Goal: Task Accomplishment & Management: Use online tool/utility

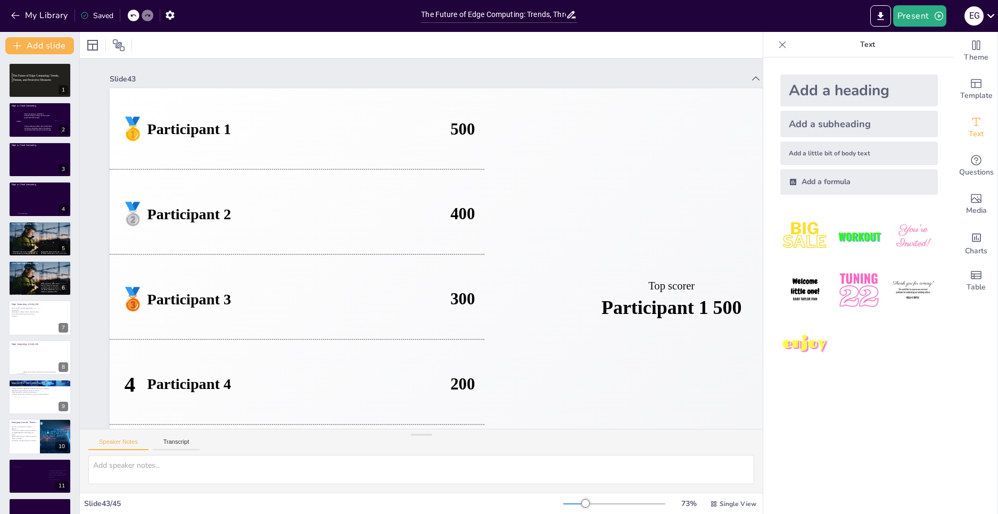
checkbox input "true"
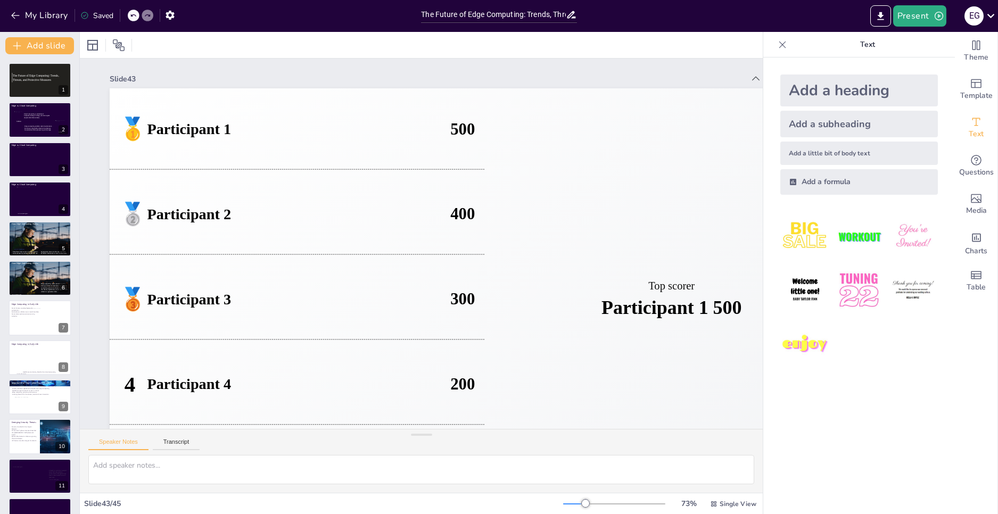
checkbox input "true"
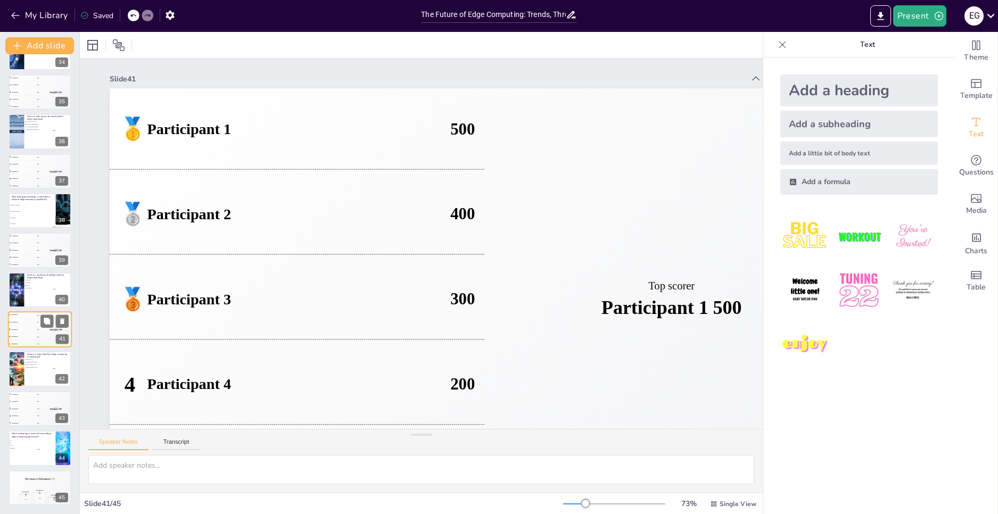
checkbox input "true"
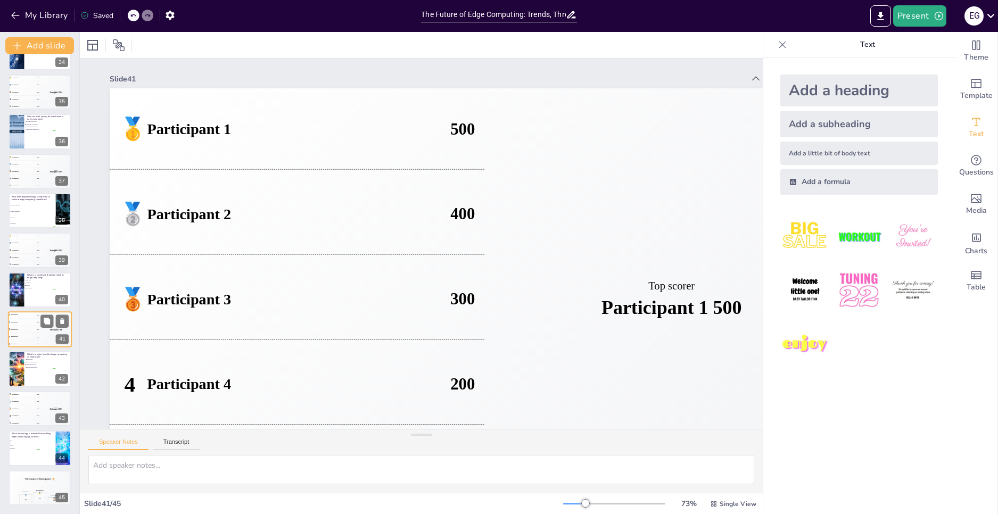
checkbox input "true"
click at [32, 248] on div "🥉 Participant 3 300" at bounding box center [24, 250] width 31 height 7
checkbox input "true"
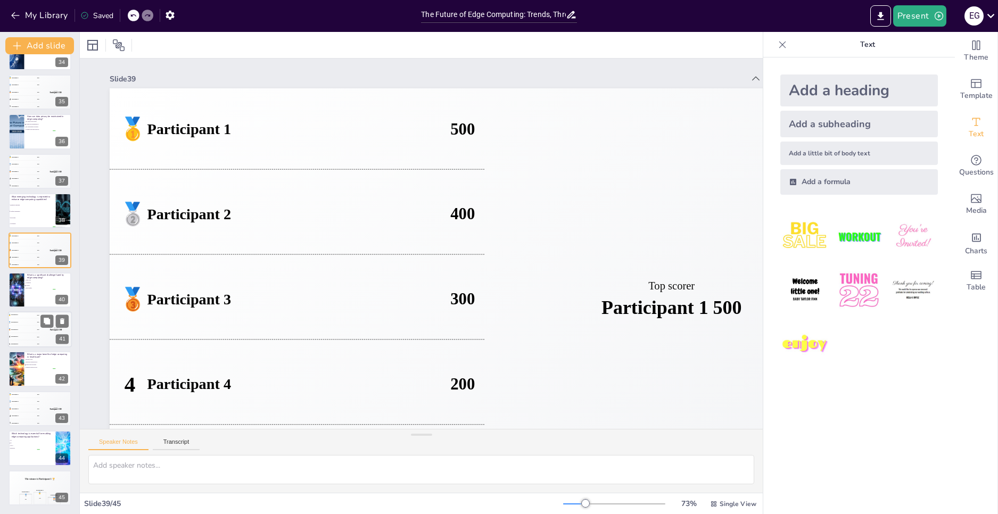
checkbox input "true"
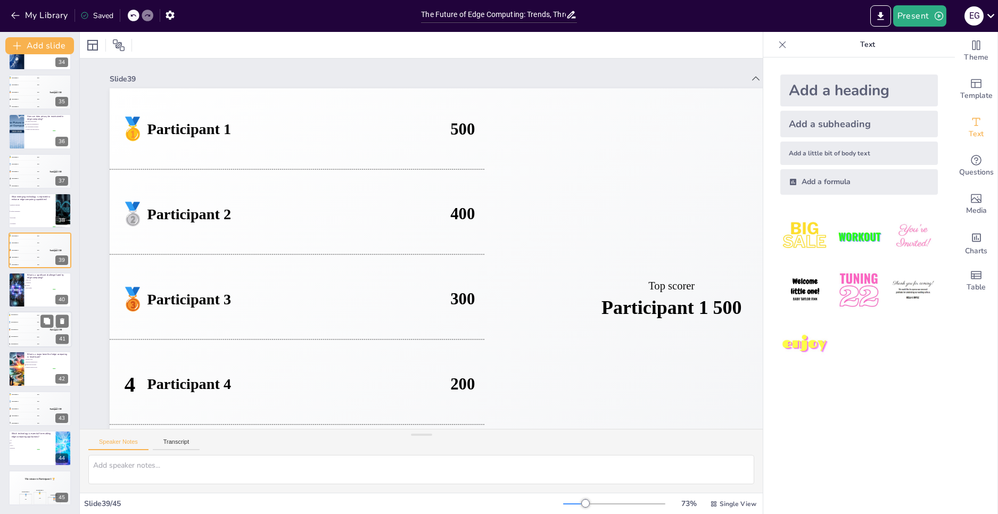
checkbox input "true"
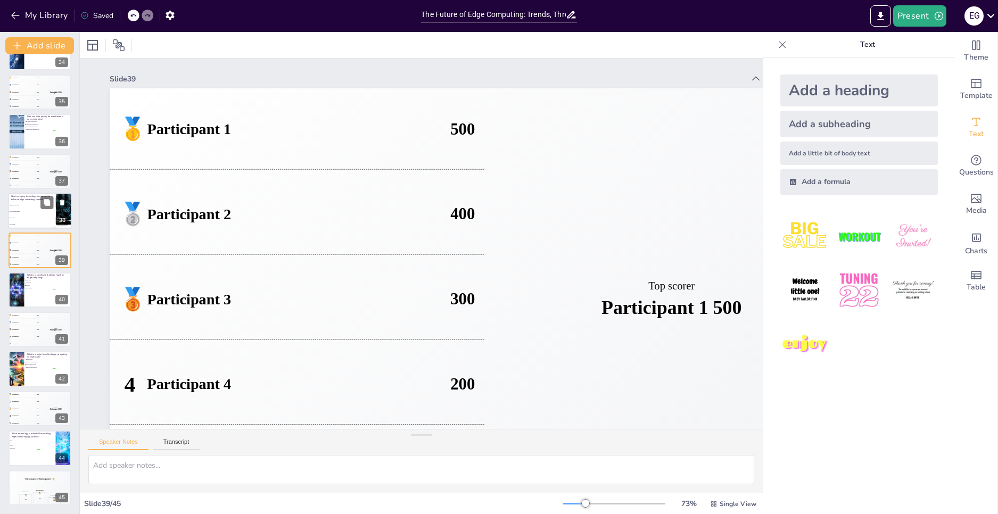
checkbox input "true"
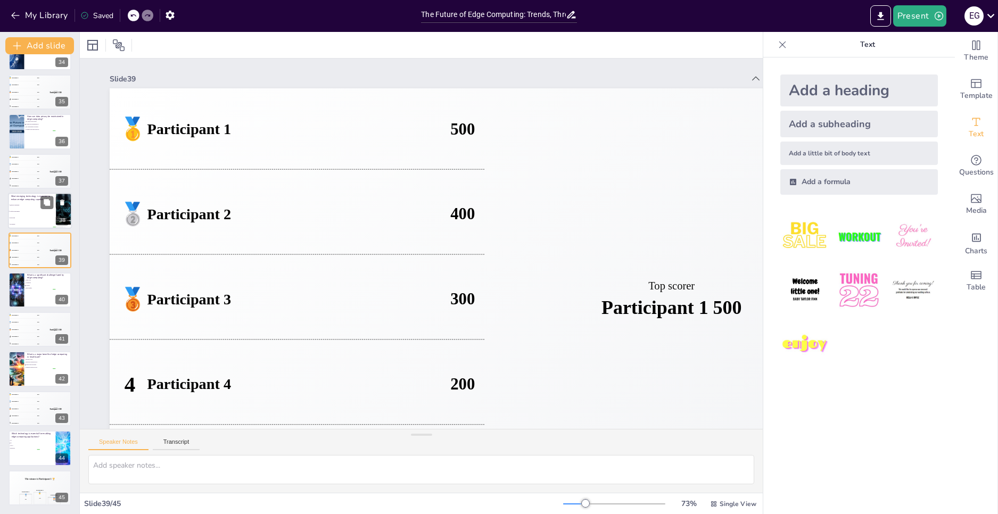
scroll to position [1300, 0]
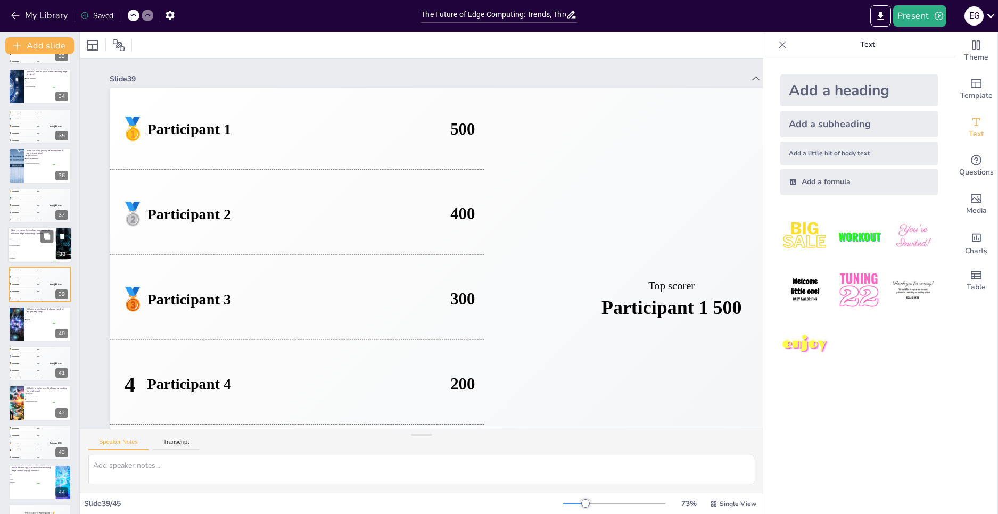
click at [27, 288] on div "4 Participant 4 200" at bounding box center [24, 291] width 31 height 7
click at [23, 334] on div at bounding box center [16, 323] width 49 height 35
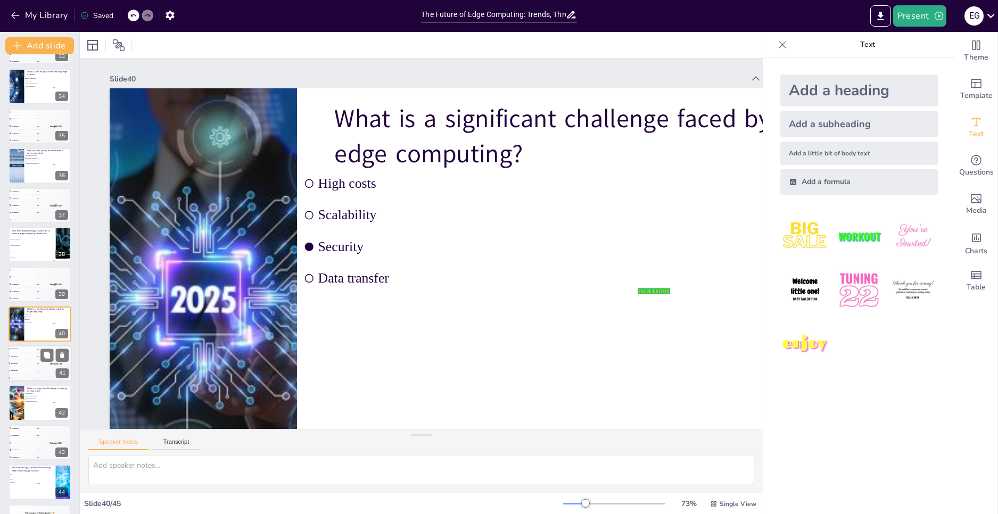
checkbox input "true"
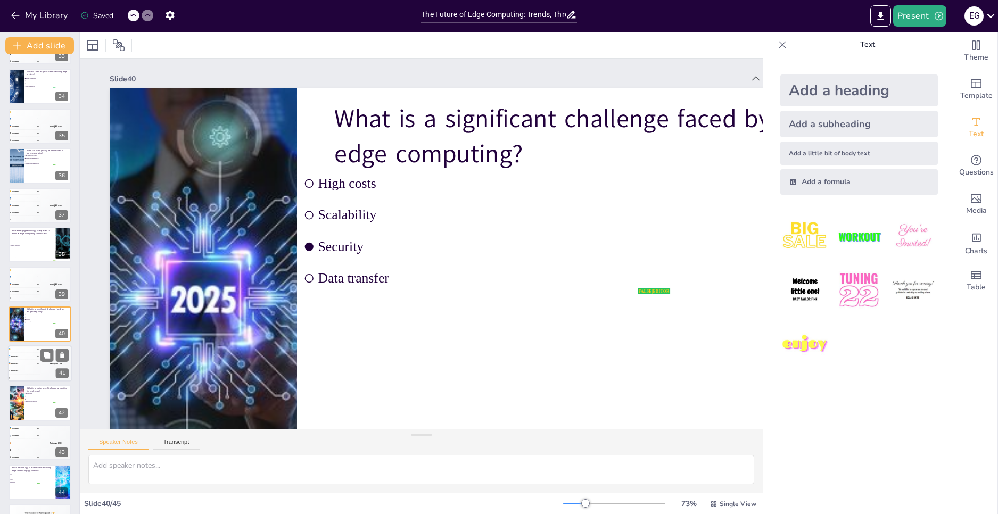
checkbox input "true"
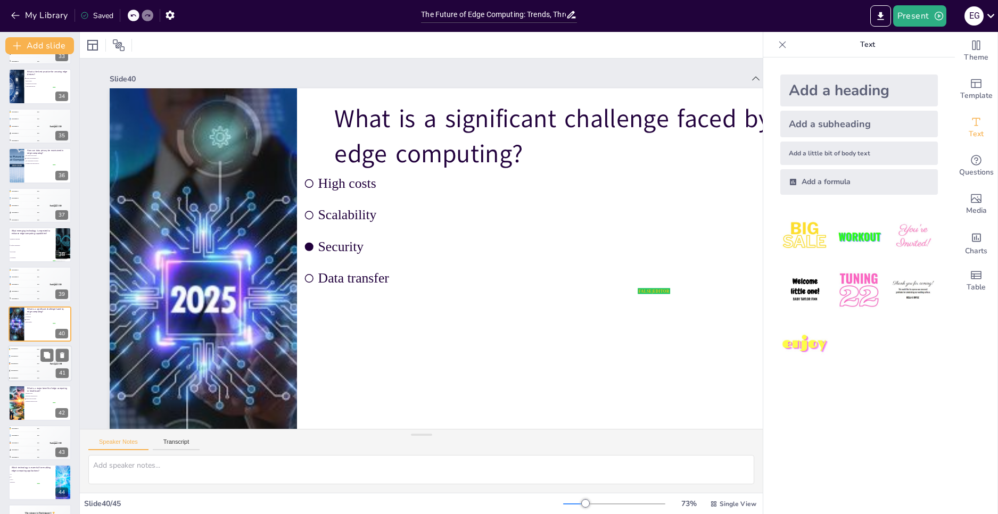
checkbox input "true"
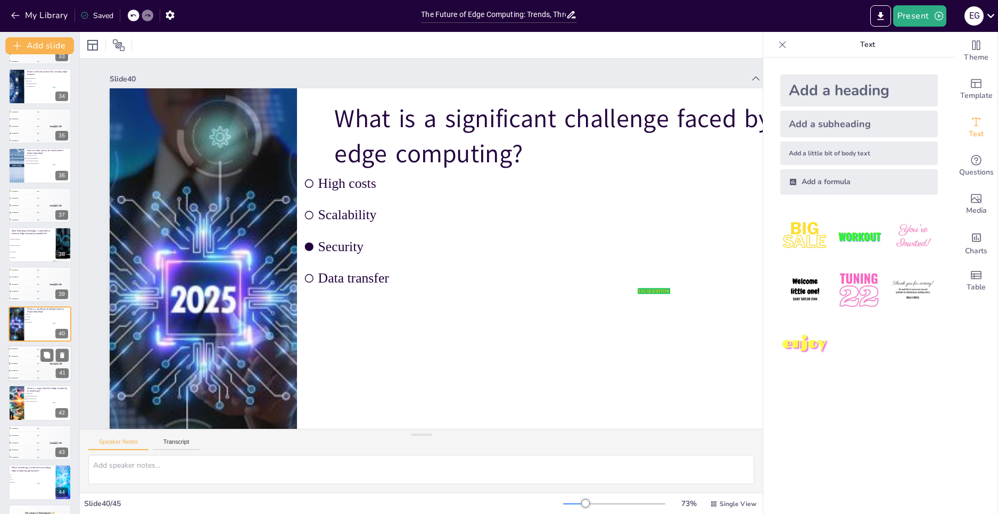
checkbox input "true"
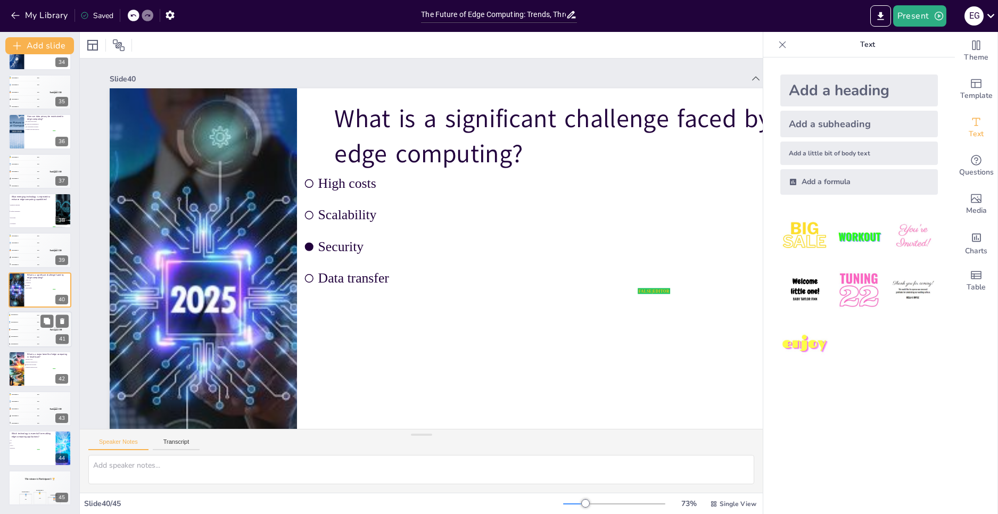
checkbox input "true"
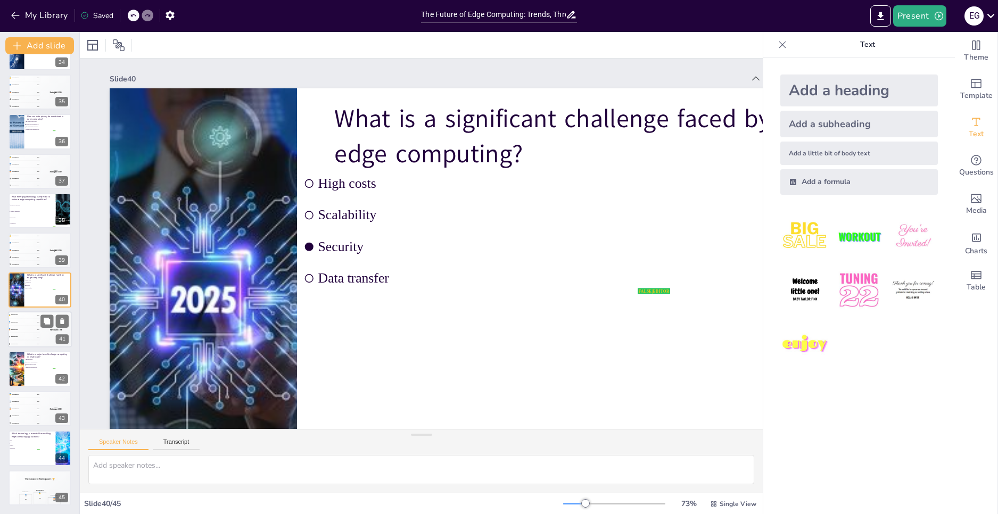
checkbox input "true"
click at [39, 410] on div "🥉 Participant 3 300" at bounding box center [24, 408] width 31 height 7
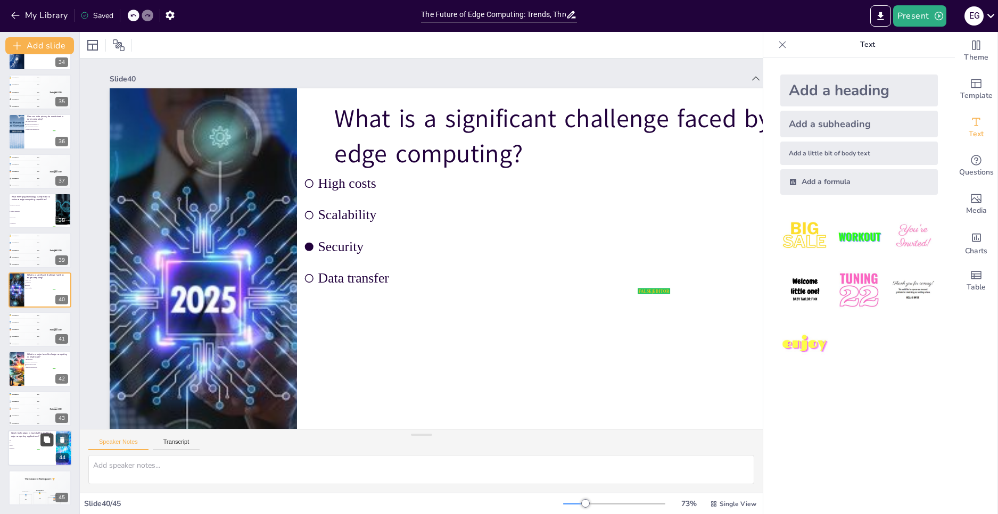
checkbox input "true"
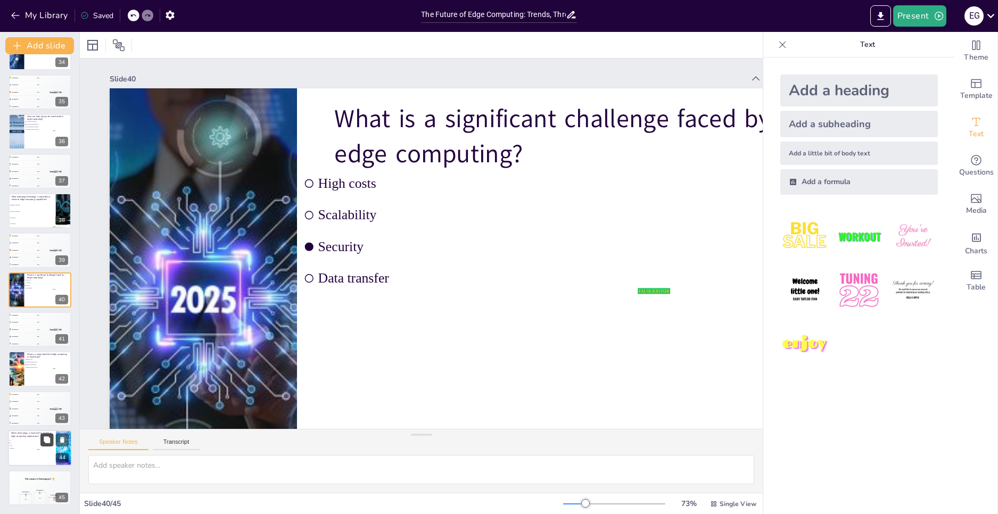
checkbox input "true"
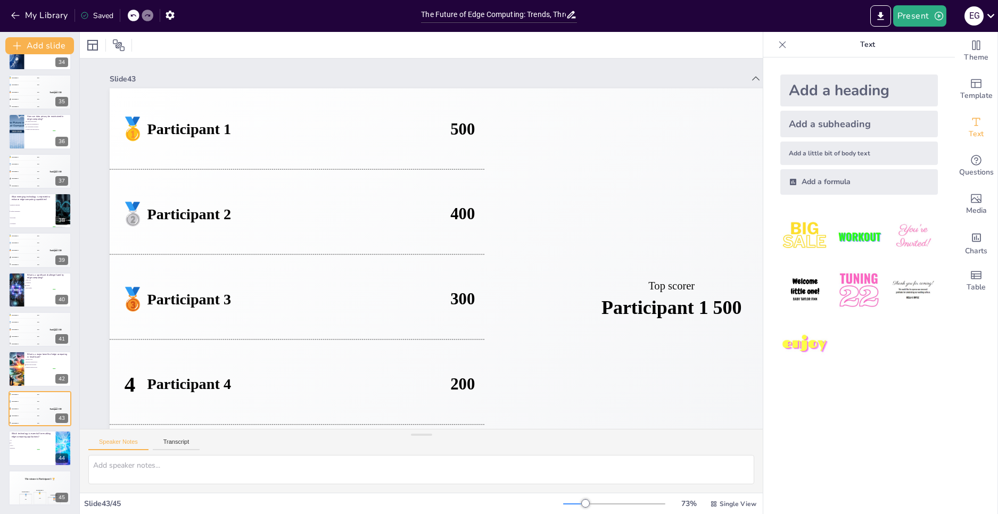
checkbox input "true"
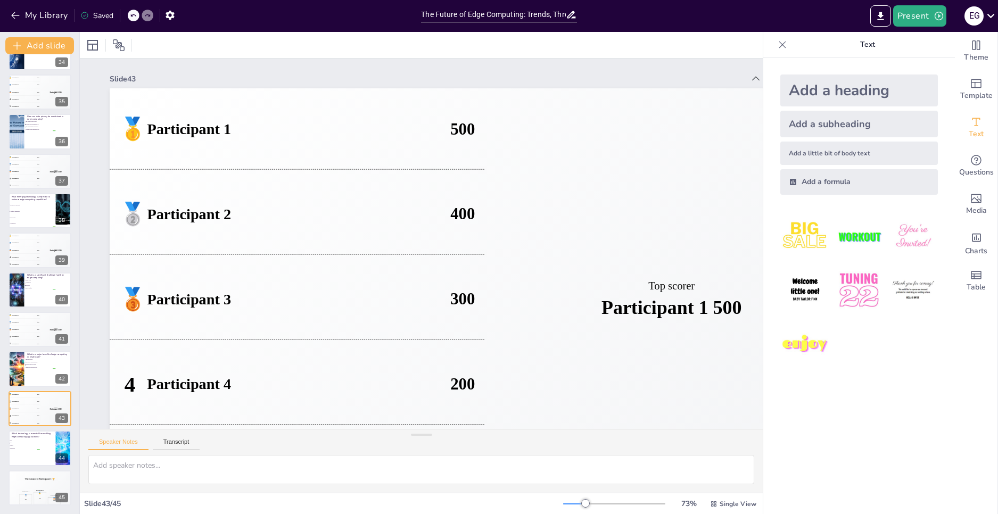
checkbox input "true"
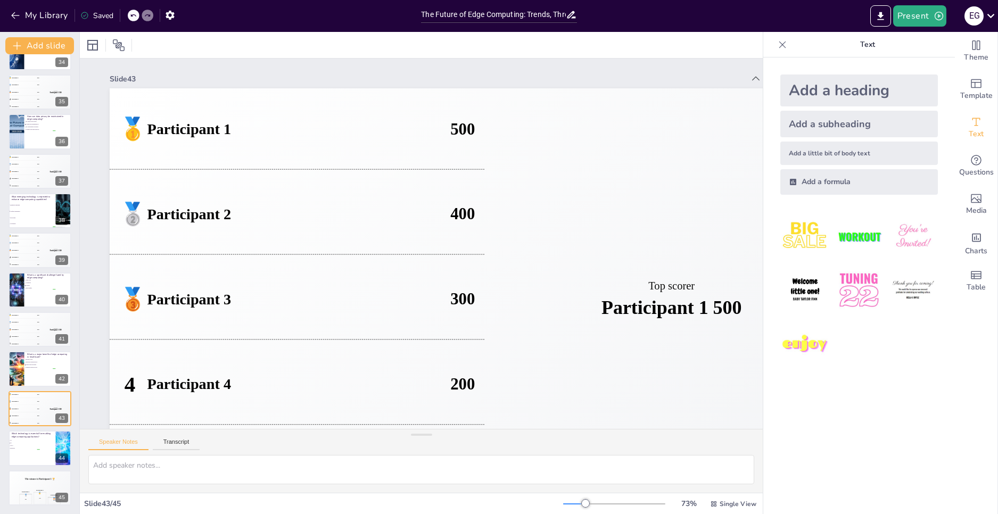
checkbox input "true"
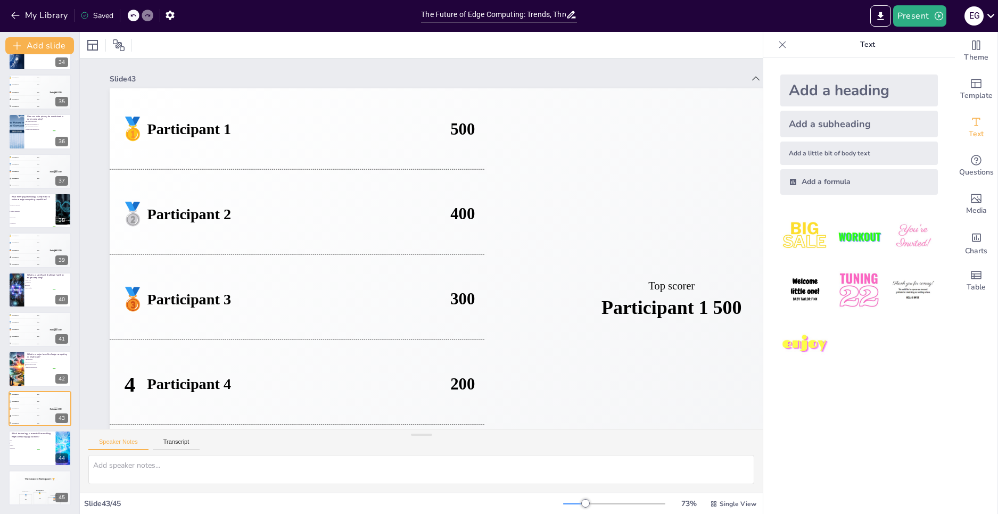
checkbox input "true"
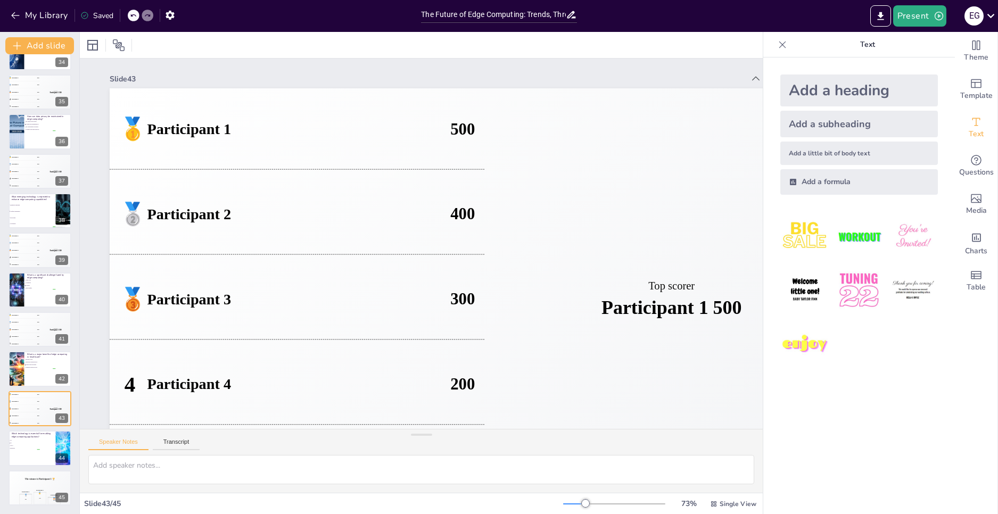
checkbox input "true"
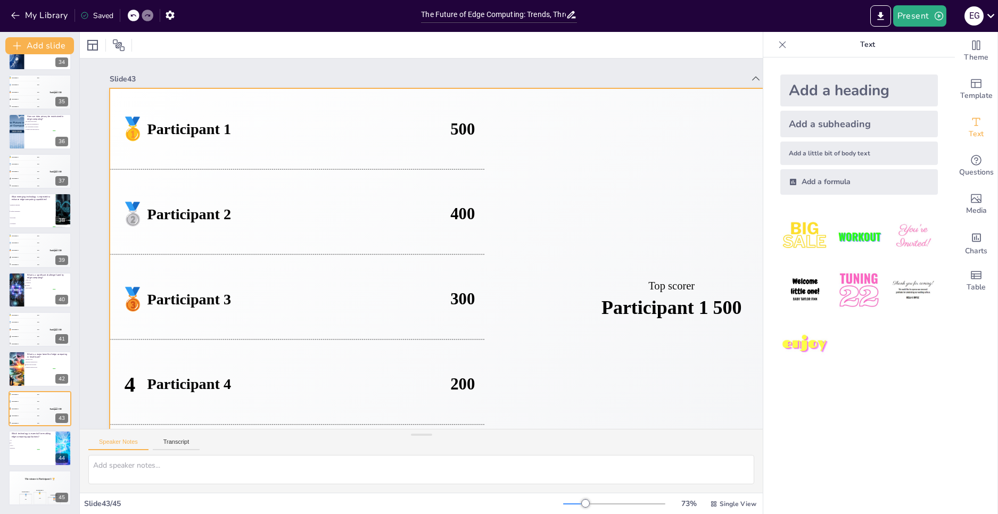
checkbox input "true"
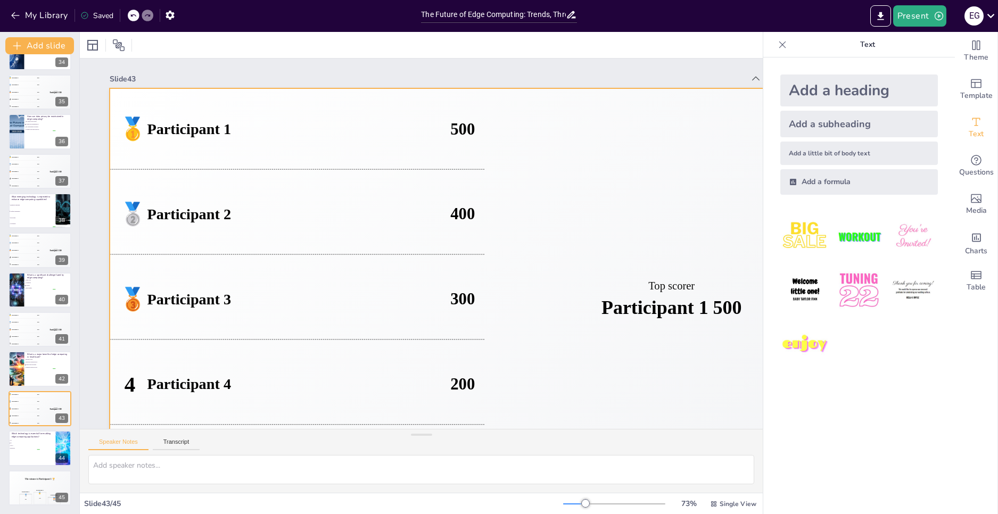
checkbox input "true"
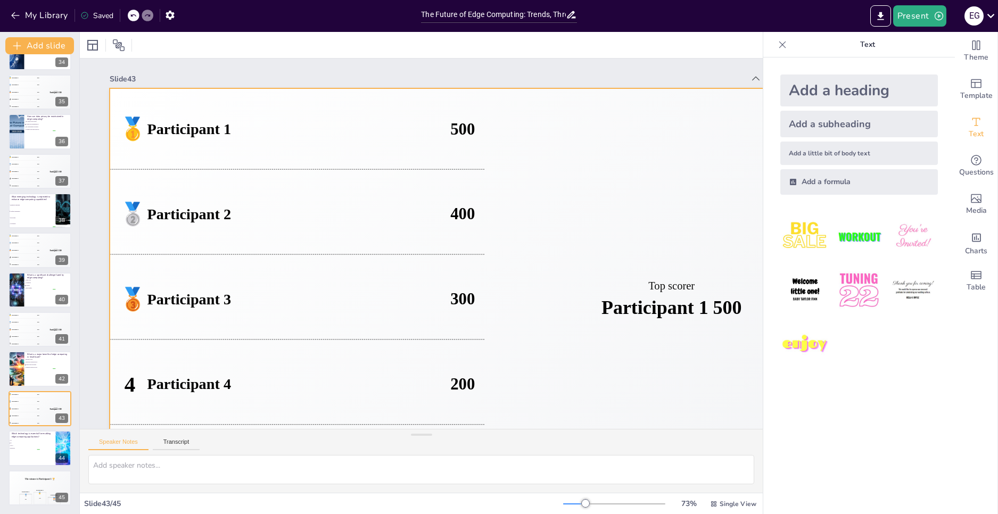
checkbox input "true"
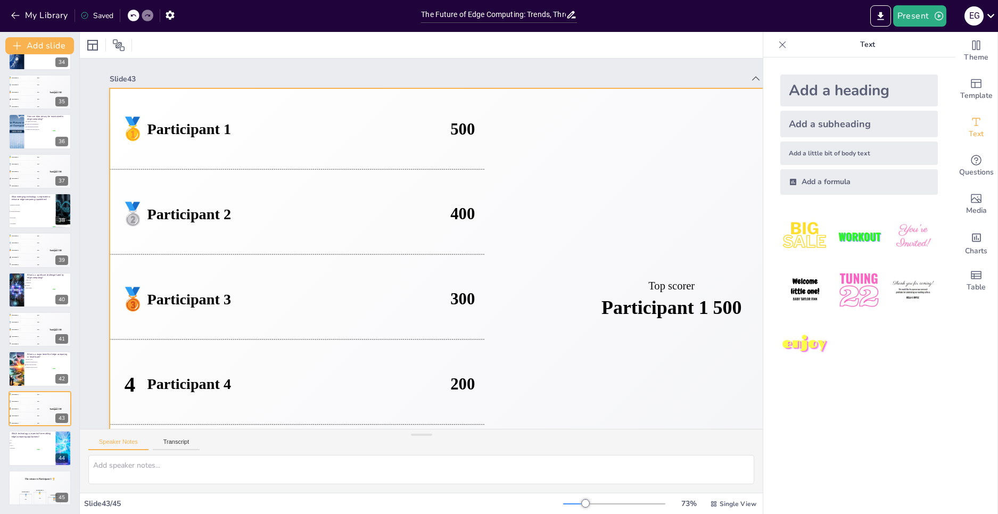
checkbox input "true"
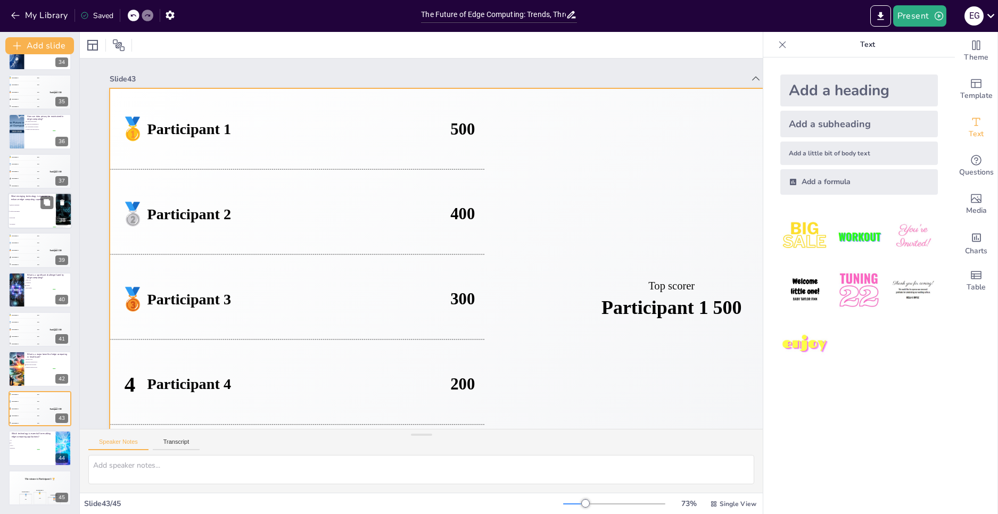
checkbox input "true"
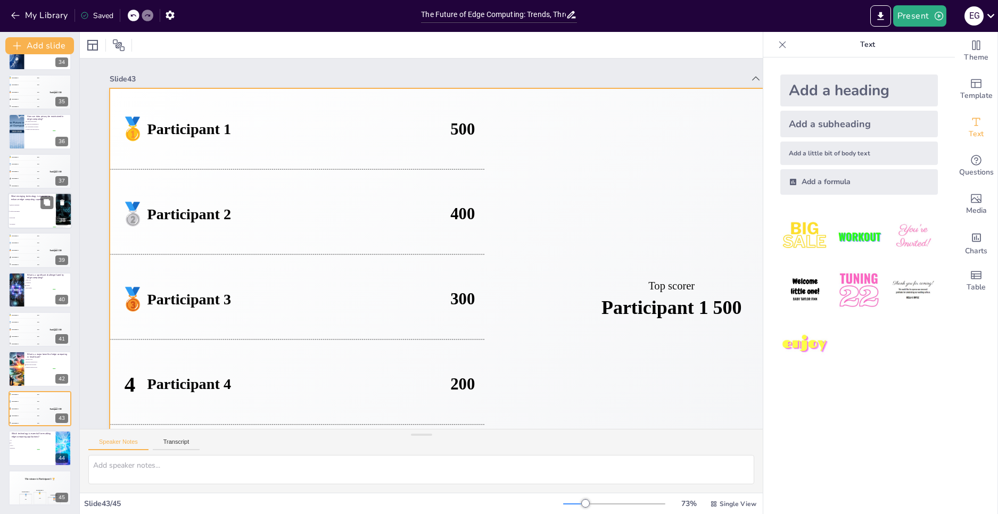
checkbox input "true"
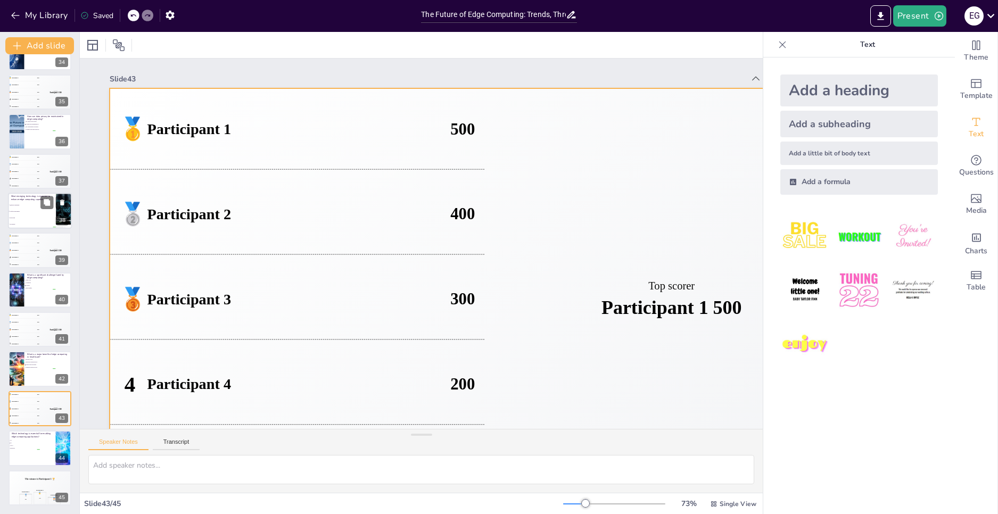
checkbox input "true"
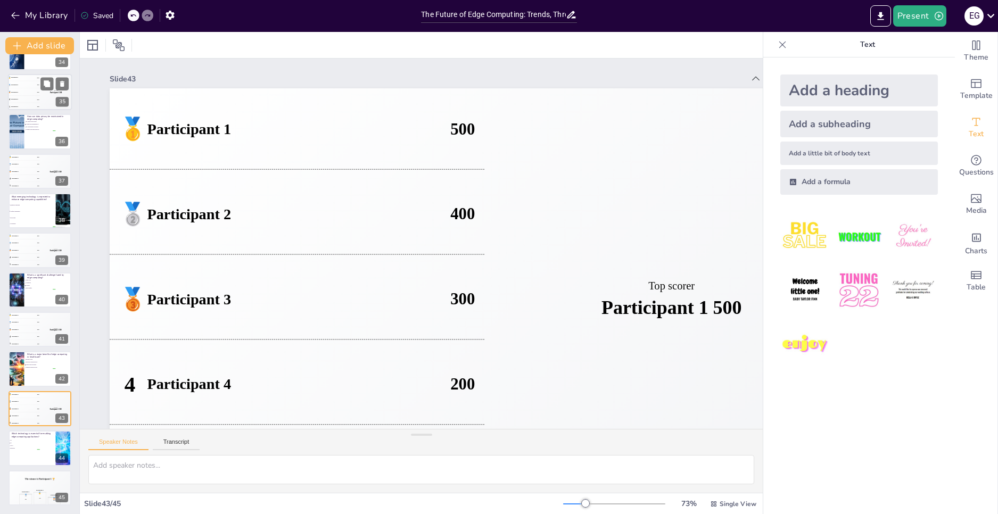
checkbox input "true"
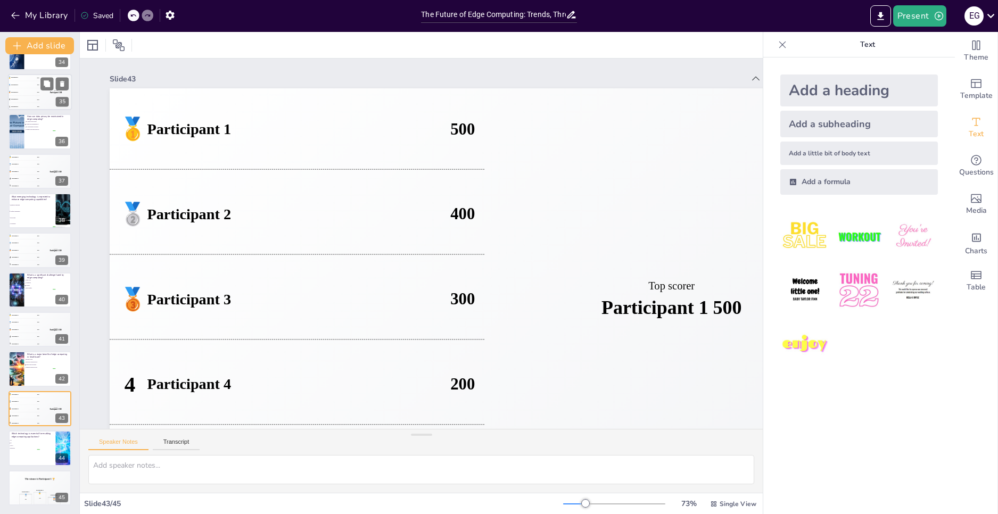
checkbox input "true"
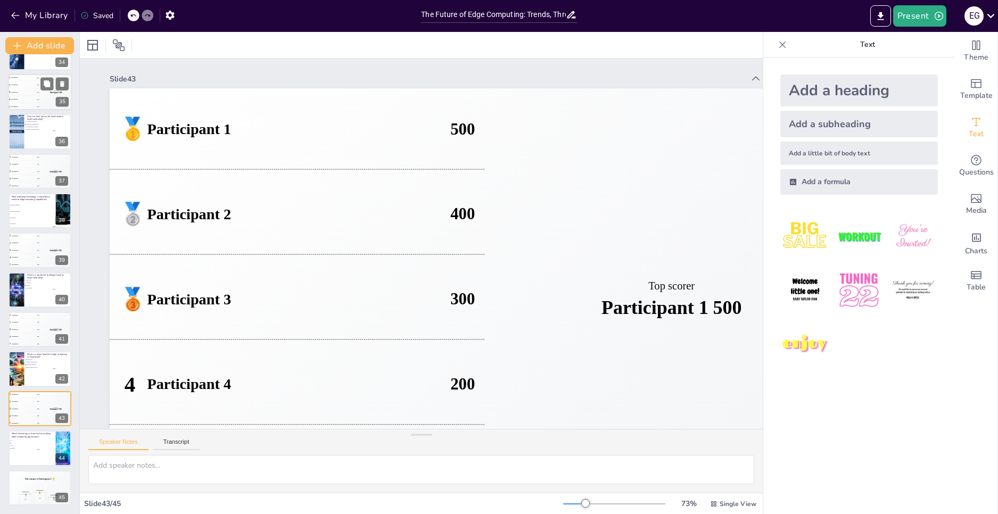
checkbox input "true"
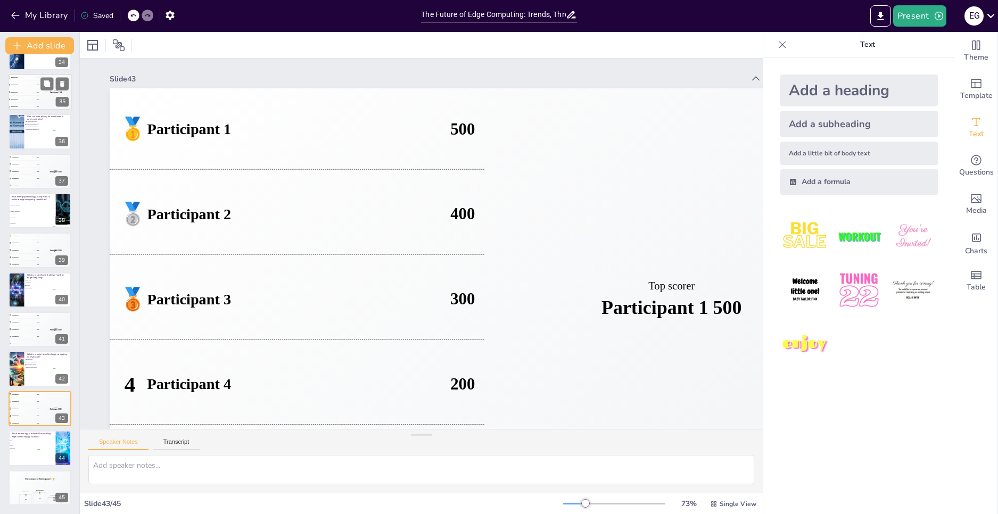
checkbox input "true"
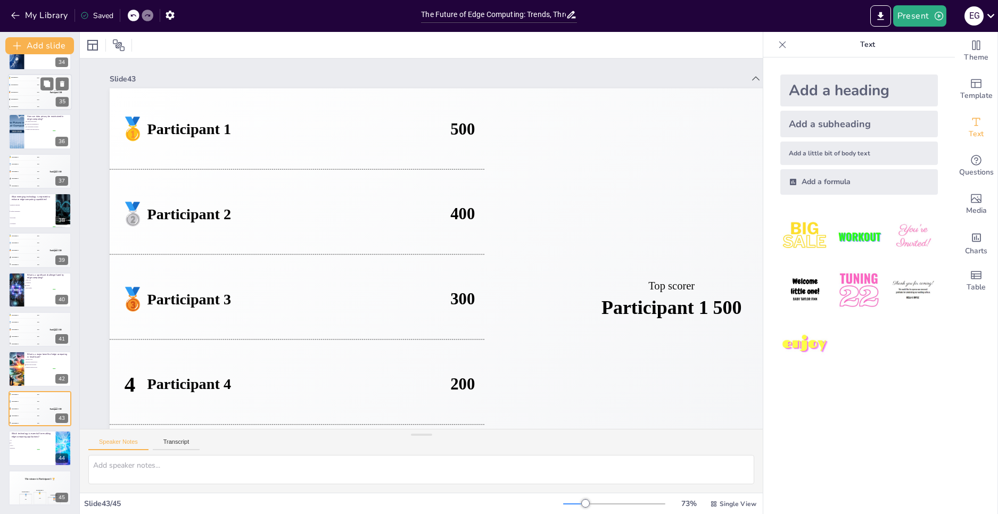
checkbox input "true"
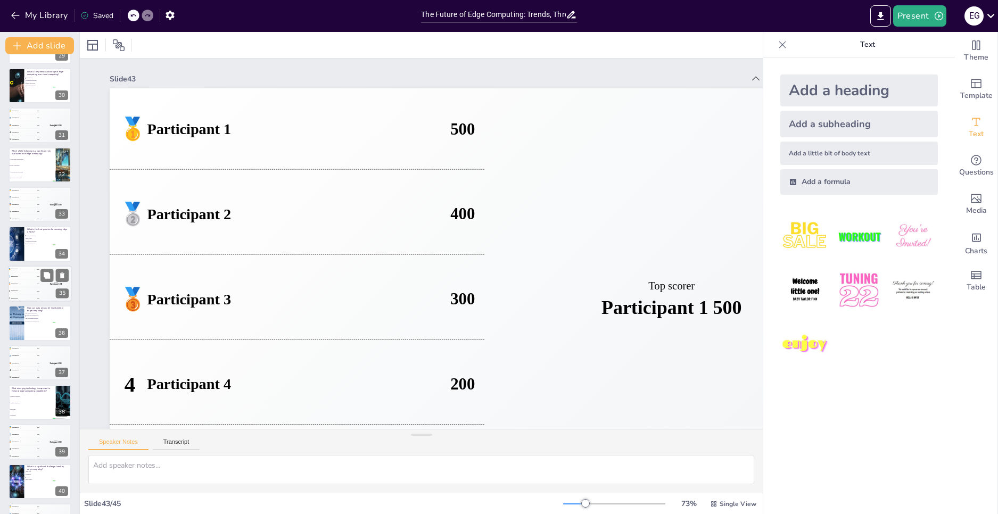
checkbox input "true"
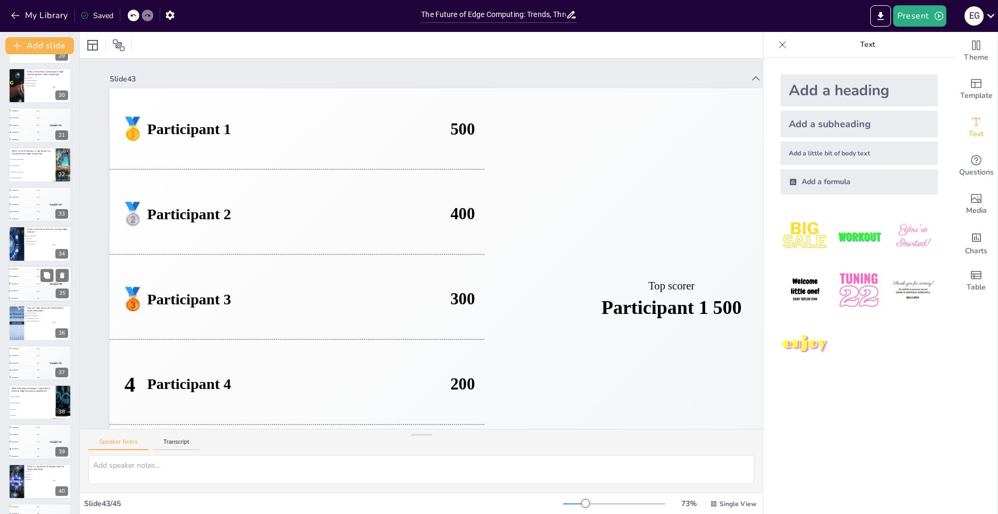
checkbox input "true"
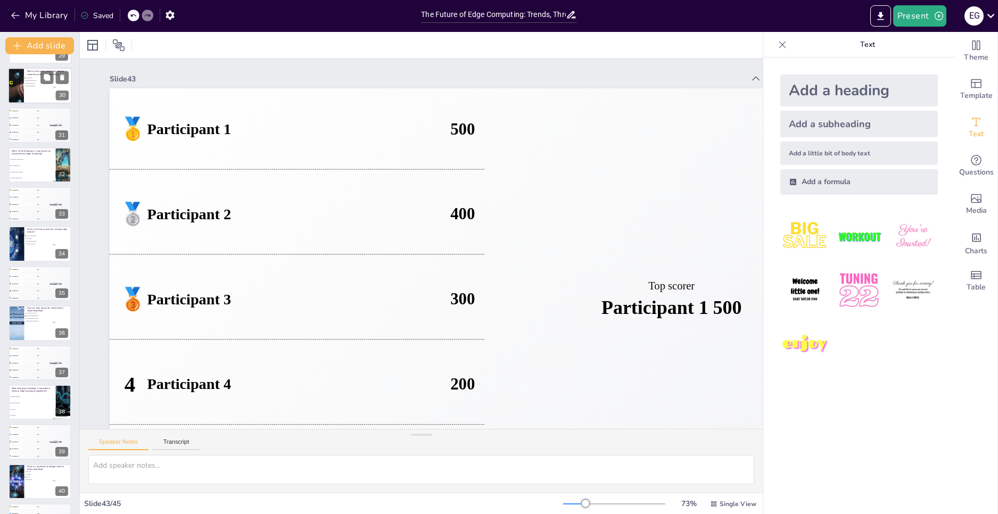
checkbox input "true"
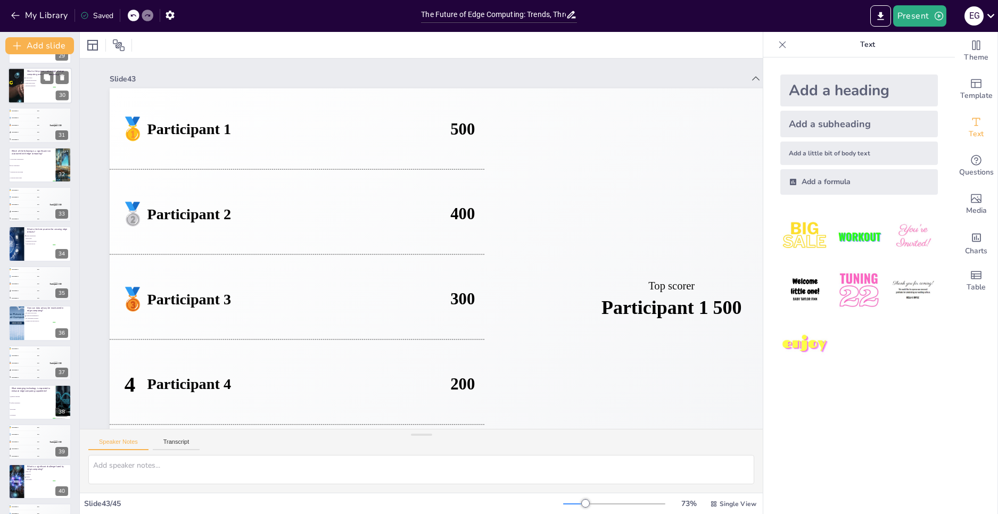
checkbox input "true"
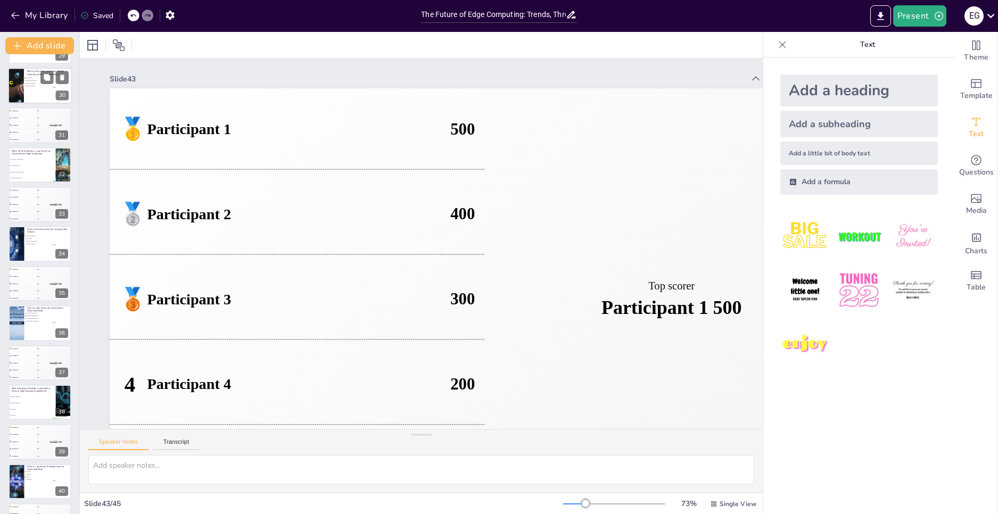
checkbox input "true"
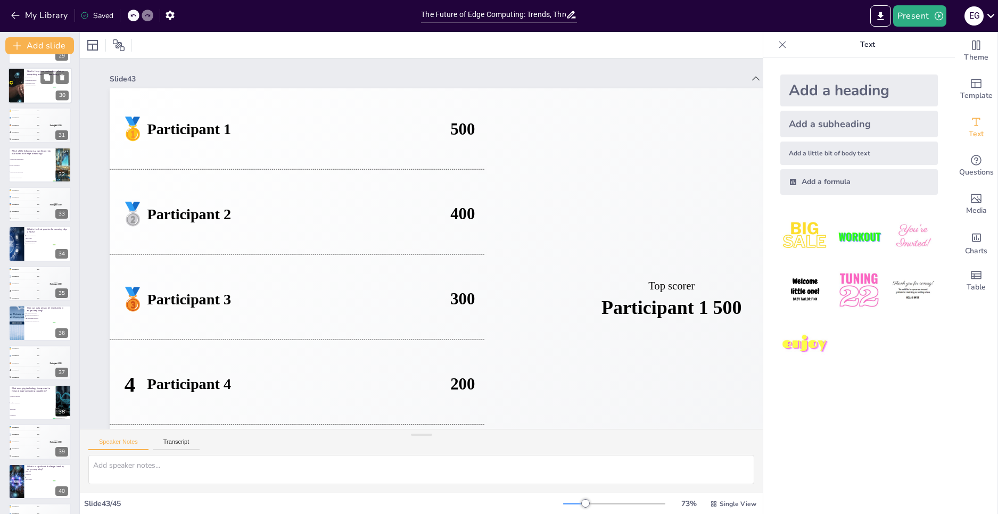
checkbox input "true"
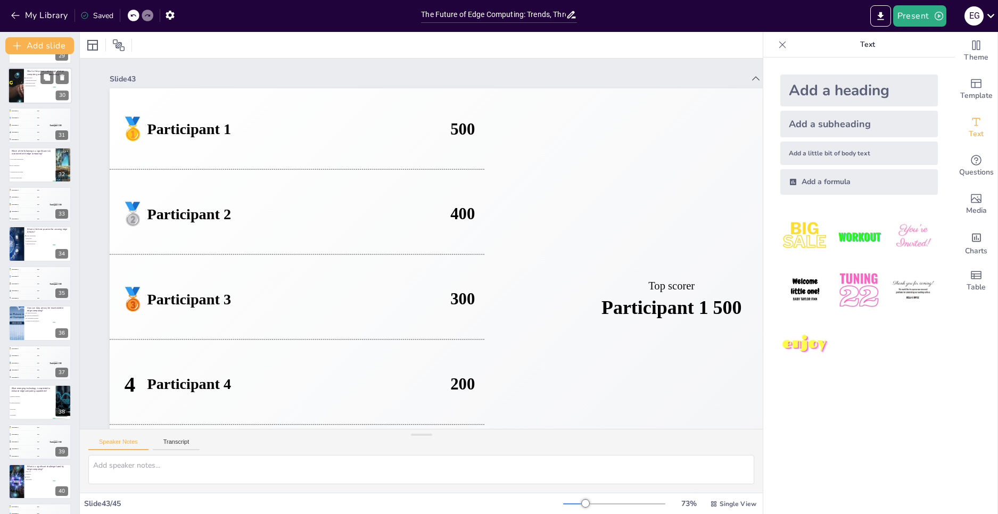
checkbox input "true"
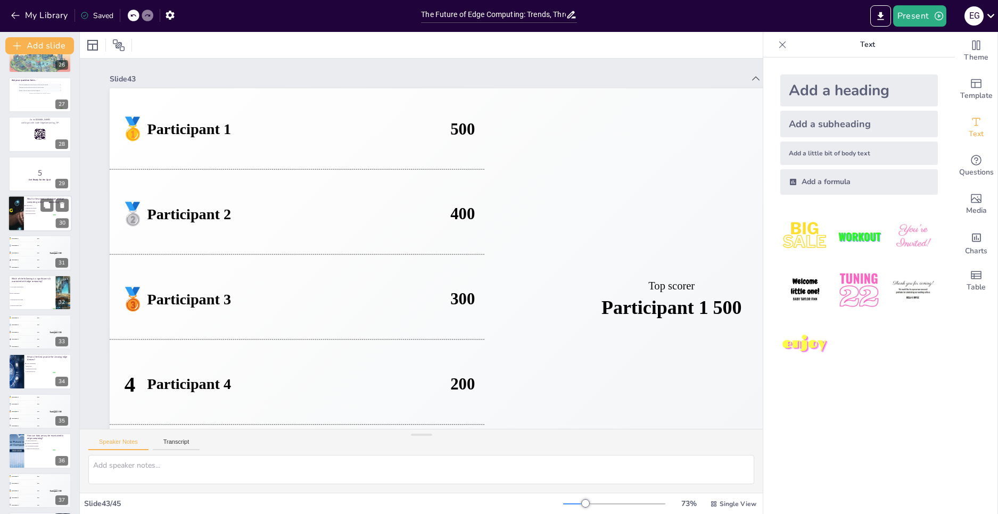
checkbox input "true"
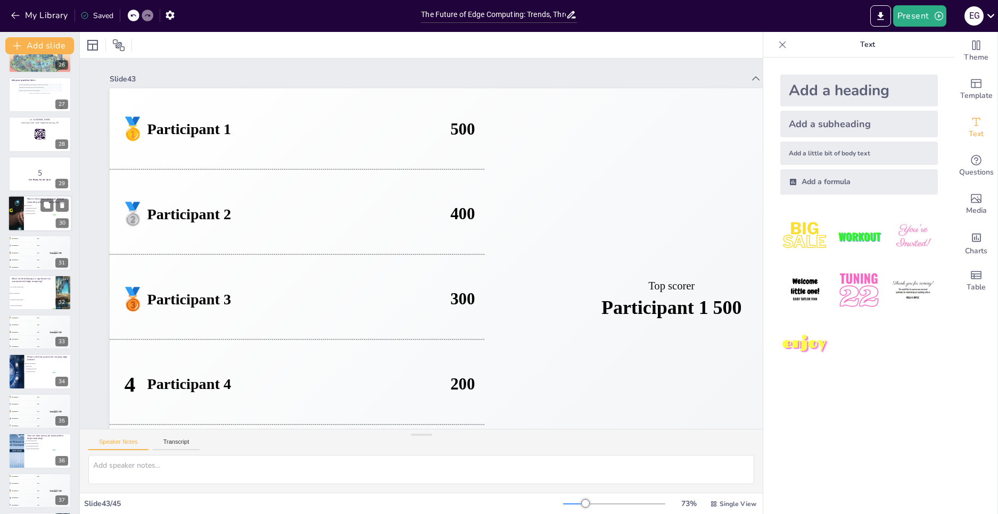
checkbox input "true"
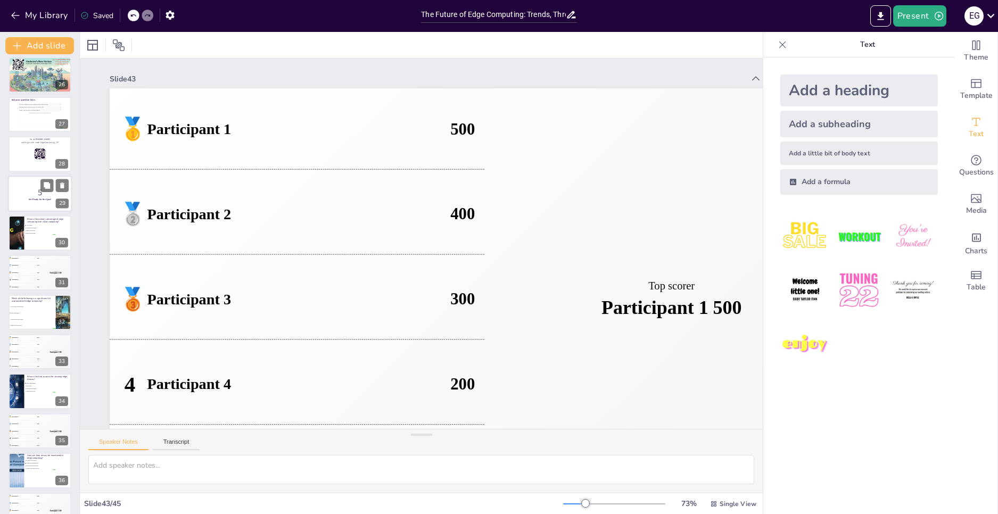
checkbox input "true"
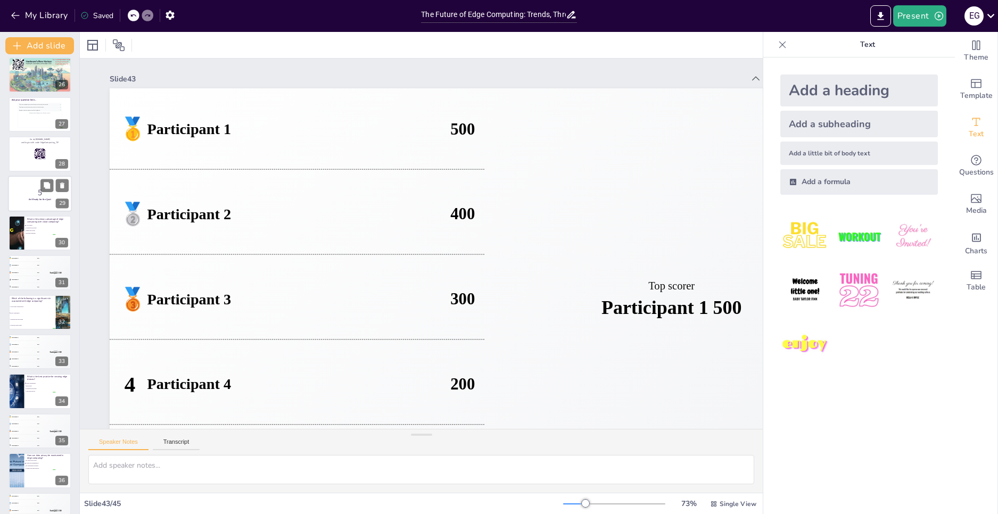
checkbox input "true"
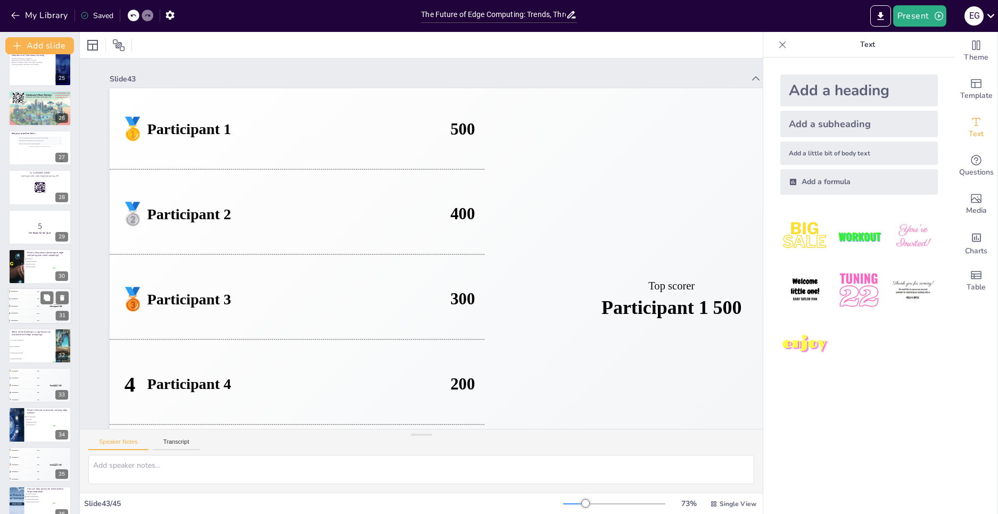
checkbox input "true"
click at [22, 262] on div at bounding box center [16, 266] width 77 height 36
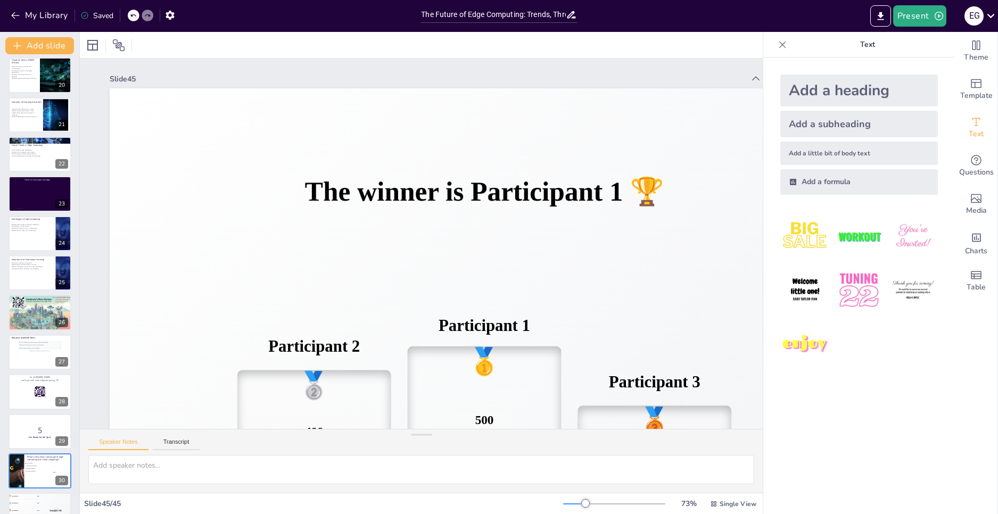
scroll to position [695, 0]
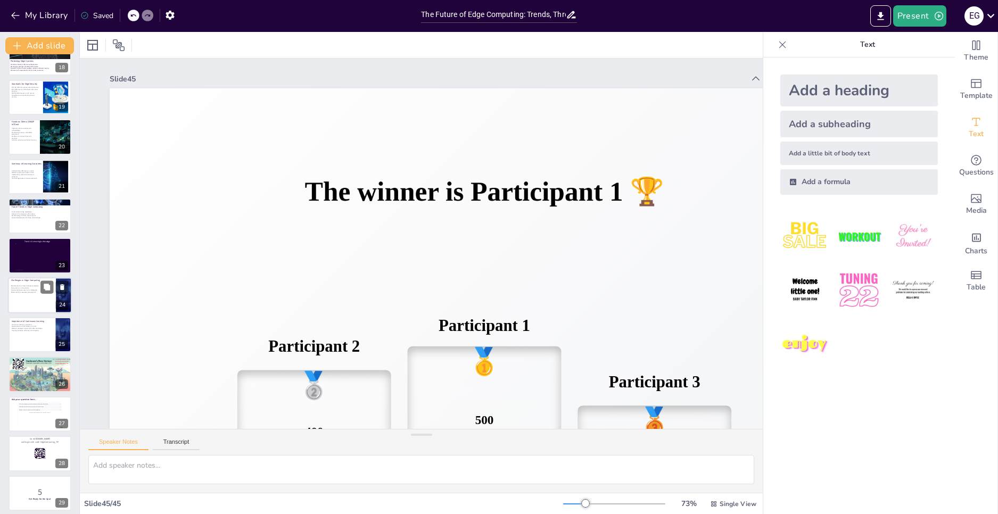
click at [27, 257] on div at bounding box center [39, 258] width 49 height 28
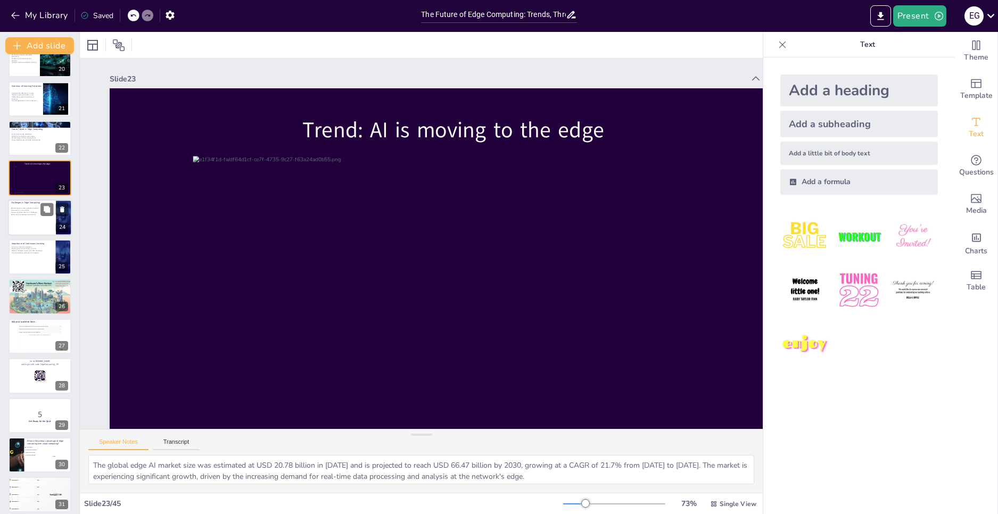
click at [33, 203] on p "Challenges in Edge Computing" at bounding box center [31, 202] width 41 height 3
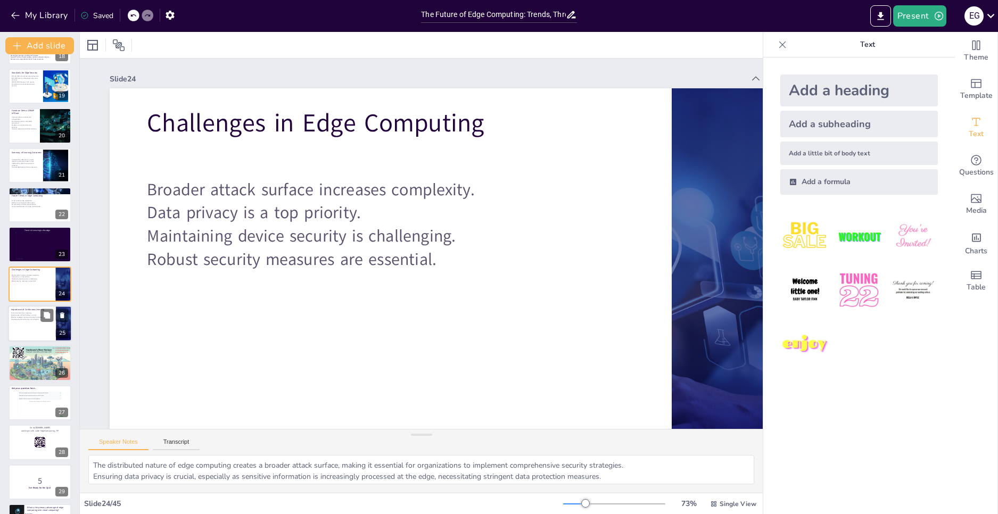
click at [26, 334] on div at bounding box center [40, 323] width 64 height 36
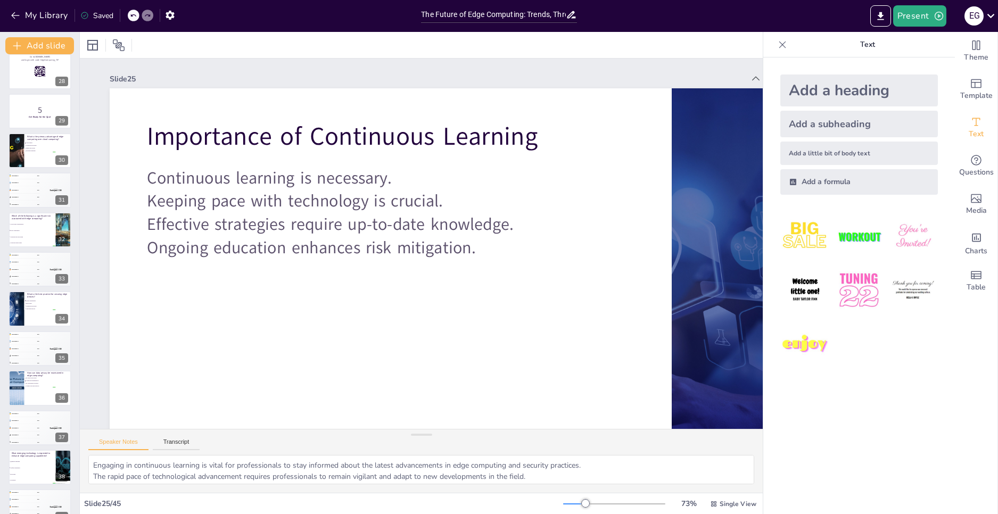
scroll to position [1334, 0]
